Goal: Information Seeking & Learning: Learn about a topic

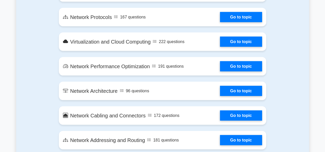
scroll to position [488, 0]
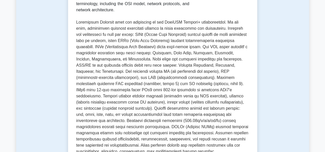
scroll to position [128, 0]
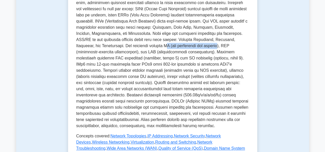
drag, startPoint x: 140, startPoint y: 59, endPoint x: 193, endPoint y: 58, distance: 52.9
click at [193, 58] on p at bounding box center [162, 62] width 173 height 136
drag, startPoint x: 195, startPoint y: 57, endPoint x: 202, endPoint y: 56, distance: 7.2
click at [202, 56] on p at bounding box center [162, 62] width 173 height 136
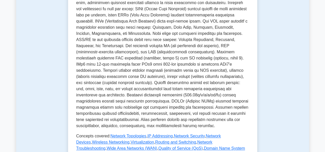
click at [159, 63] on p at bounding box center [162, 62] width 173 height 136
drag, startPoint x: 118, startPoint y: 72, endPoint x: 128, endPoint y: 71, distance: 10.8
click at [128, 71] on p at bounding box center [162, 62] width 173 height 136
drag, startPoint x: 166, startPoint y: 71, endPoint x: 177, endPoint y: 73, distance: 11.7
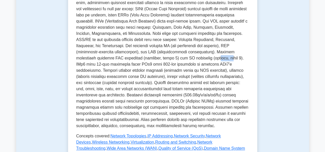
click at [177, 73] on p at bounding box center [162, 62] width 173 height 136
drag, startPoint x: 195, startPoint y: 71, endPoint x: 217, endPoint y: 70, distance: 21.8
click at [217, 70] on p at bounding box center [162, 62] width 173 height 136
drag, startPoint x: 81, startPoint y: 78, endPoint x: 130, endPoint y: 76, distance: 48.6
click at [130, 76] on p at bounding box center [162, 62] width 173 height 136
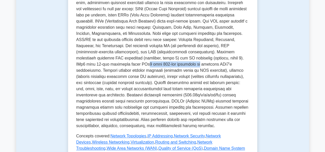
click at [130, 76] on p at bounding box center [162, 62] width 173 height 136
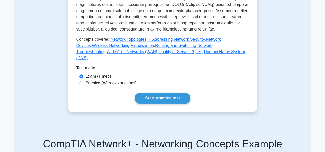
scroll to position [231, 0]
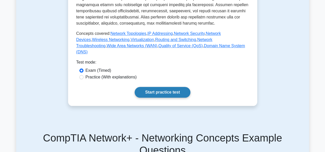
click at [143, 96] on link "Start practice test" at bounding box center [163, 92] width 56 height 11
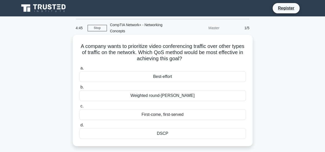
click at [164, 93] on div "Weighted round-robin" at bounding box center [162, 95] width 166 height 11
click at [79, 89] on input "b. Weighted round-robin" at bounding box center [79, 87] width 0 height 3
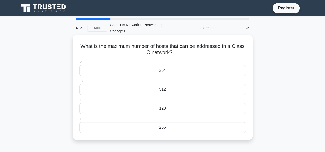
click at [172, 72] on div "254" at bounding box center [162, 70] width 166 height 11
click at [79, 64] on input "a. 254" at bounding box center [79, 62] width 0 height 3
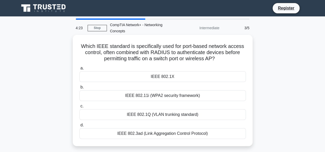
click at [146, 95] on div "IEEE 802.11i (WPA2 security framework)" at bounding box center [162, 95] width 166 height 11
click at [79, 89] on input "b. IEEE 802.11i (WPA2 security framework)" at bounding box center [79, 87] width 0 height 3
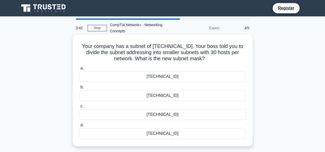
click at [174, 97] on div "255.255.255.224" at bounding box center [162, 95] width 166 height 11
click at [79, 89] on input "b. 255.255.255.224" at bounding box center [79, 87] width 0 height 3
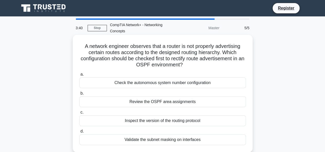
scroll to position [26, 0]
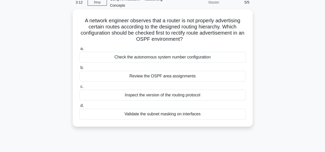
click at [144, 116] on div "Validate the subnet masking on interfaces" at bounding box center [162, 114] width 166 height 11
click at [79, 108] on input "d. Validate the subnet masking on interfaces" at bounding box center [79, 105] width 0 height 3
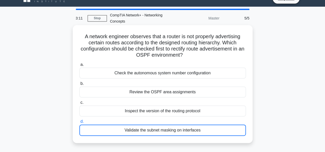
scroll to position [0, 0]
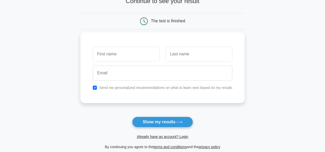
scroll to position [26, 0]
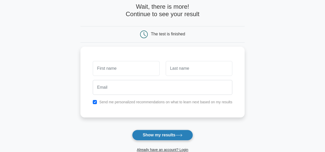
click at [154, 132] on button "Show my results" at bounding box center [162, 135] width 61 height 11
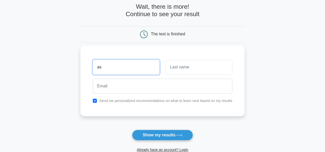
type input "as"
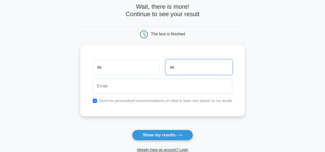
type input "as"
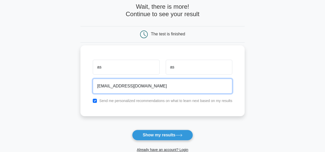
type input "[EMAIL_ADDRESS][DOMAIN_NAME]"
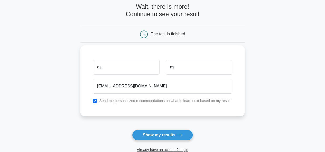
click at [153, 103] on div "Send me personalized recommendations on what to learn next based on my results" at bounding box center [163, 101] width 146 height 6
click at [136, 100] on label "Send me personalized recommendations on what to learn next based on my results" at bounding box center [165, 101] width 133 height 4
click at [98, 101] on div "Send me personalized recommendations on what to learn next based on my results" at bounding box center [163, 101] width 146 height 6
click at [96, 100] on input "checkbox" at bounding box center [95, 101] width 4 height 4
checkbox input "false"
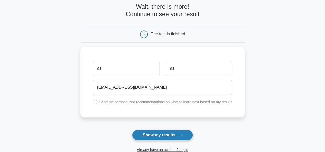
click at [165, 132] on button "Show my results" at bounding box center [162, 135] width 61 height 11
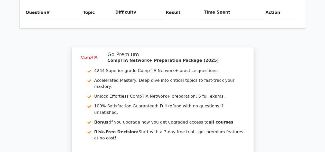
scroll to position [276, 0]
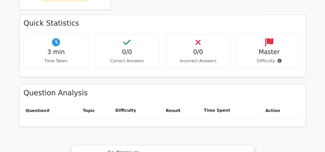
click at [134, 45] on div "0/0 Correct Answers" at bounding box center [127, 51] width 65 height 35
click at [128, 58] on p "Correct Answers" at bounding box center [127, 61] width 56 height 6
click at [172, 58] on p "Incorrect Answers" at bounding box center [198, 61] width 56 height 6
click at [68, 58] on p "Time Taken" at bounding box center [56, 61] width 56 height 6
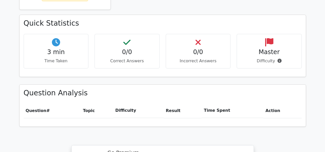
click at [179, 58] on p "Incorrect Answers" at bounding box center [198, 61] width 56 height 6
click at [199, 58] on p "Incorrect Answers" at bounding box center [198, 61] width 56 height 6
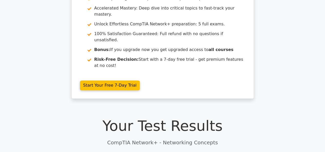
scroll to position [0, 0]
